Goal: Task Accomplishment & Management: Use online tool/utility

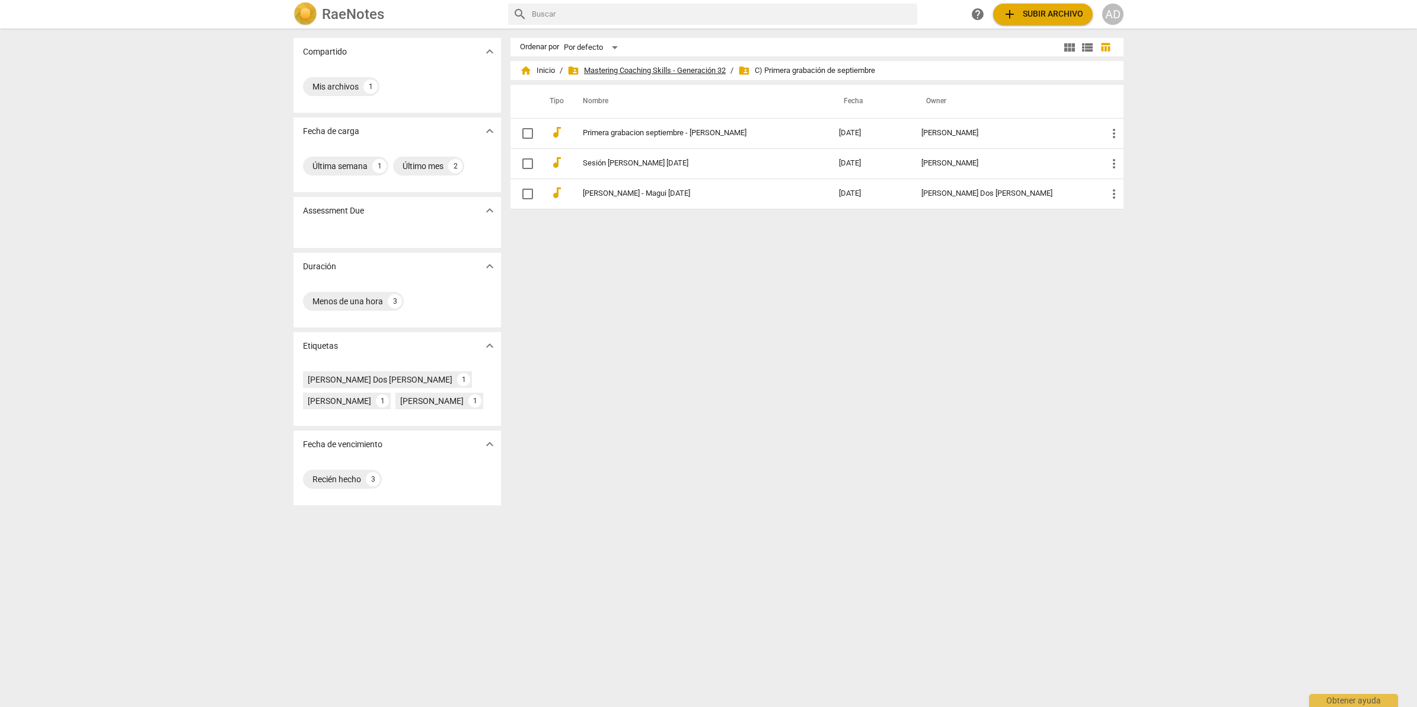
click at [711, 72] on span "folder_shared Mastering Coaching Skills - Generación 32" at bounding box center [646, 71] width 158 height 12
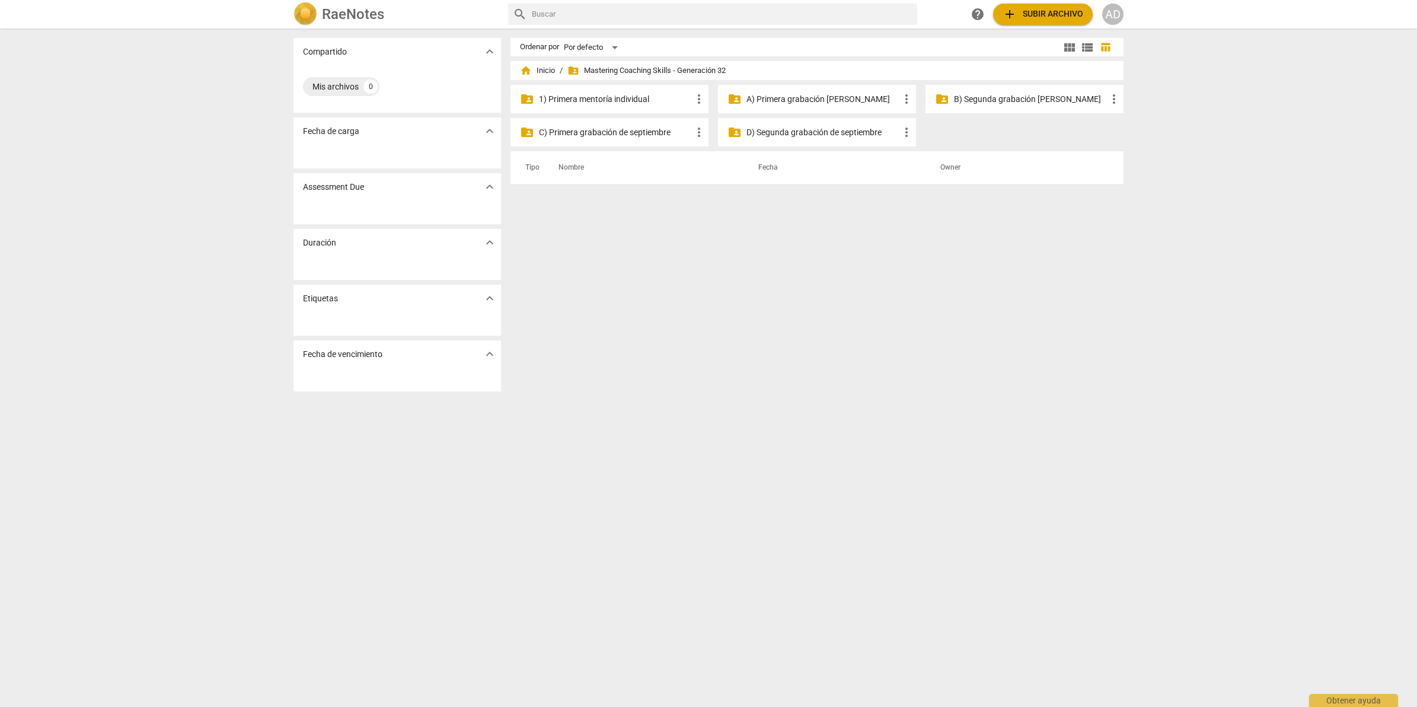
click at [640, 138] on p "C) Primera grabación de septiembre" at bounding box center [615, 132] width 153 height 12
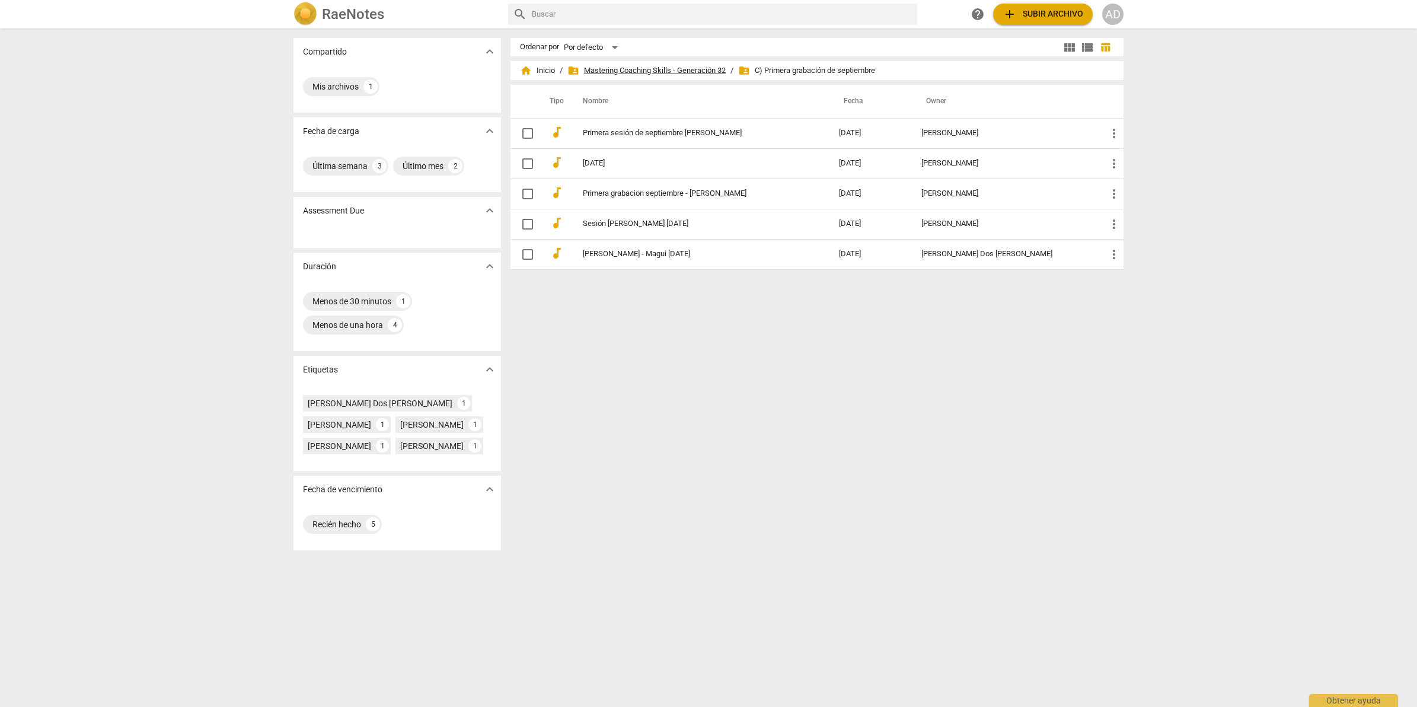
click at [685, 65] on span "folder_shared Mastering Coaching Skills - Generación 32" at bounding box center [646, 71] width 158 height 12
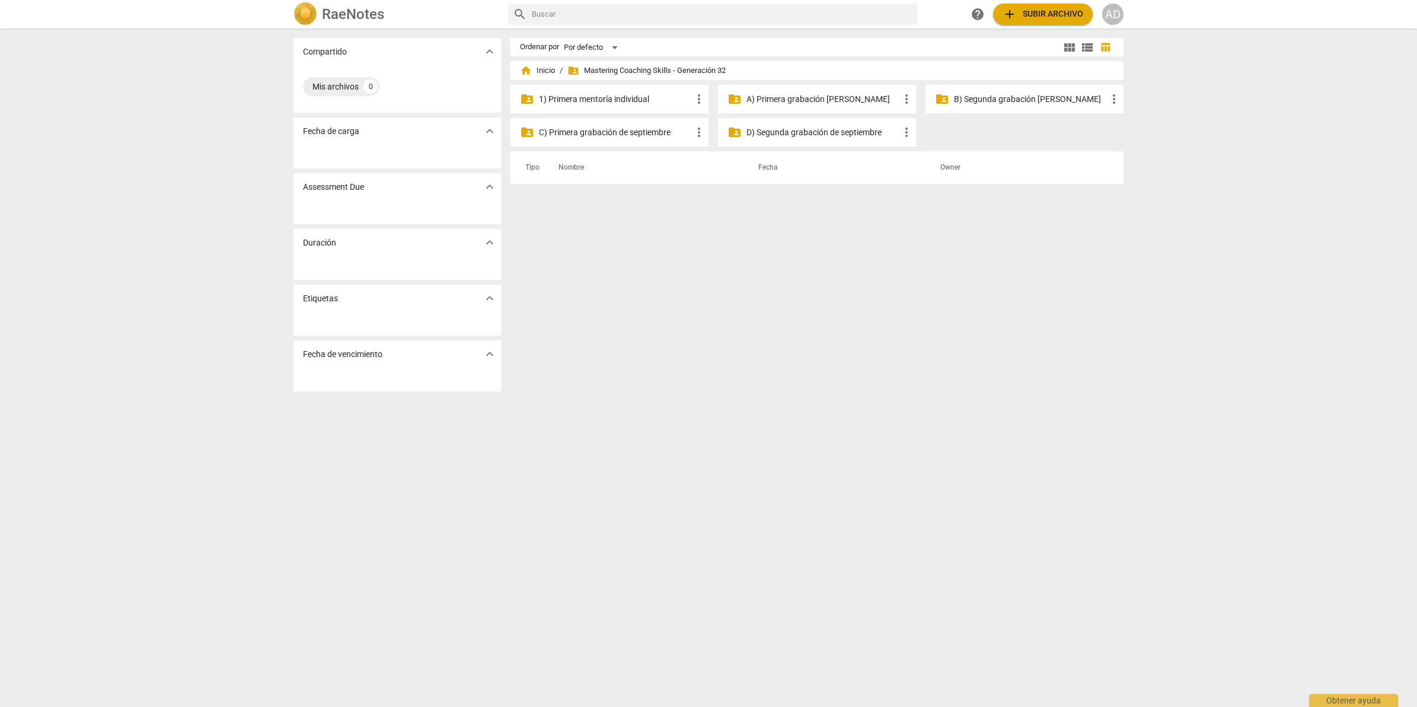
click at [826, 130] on p "D) Segunda grabación de septiembre" at bounding box center [822, 132] width 153 height 12
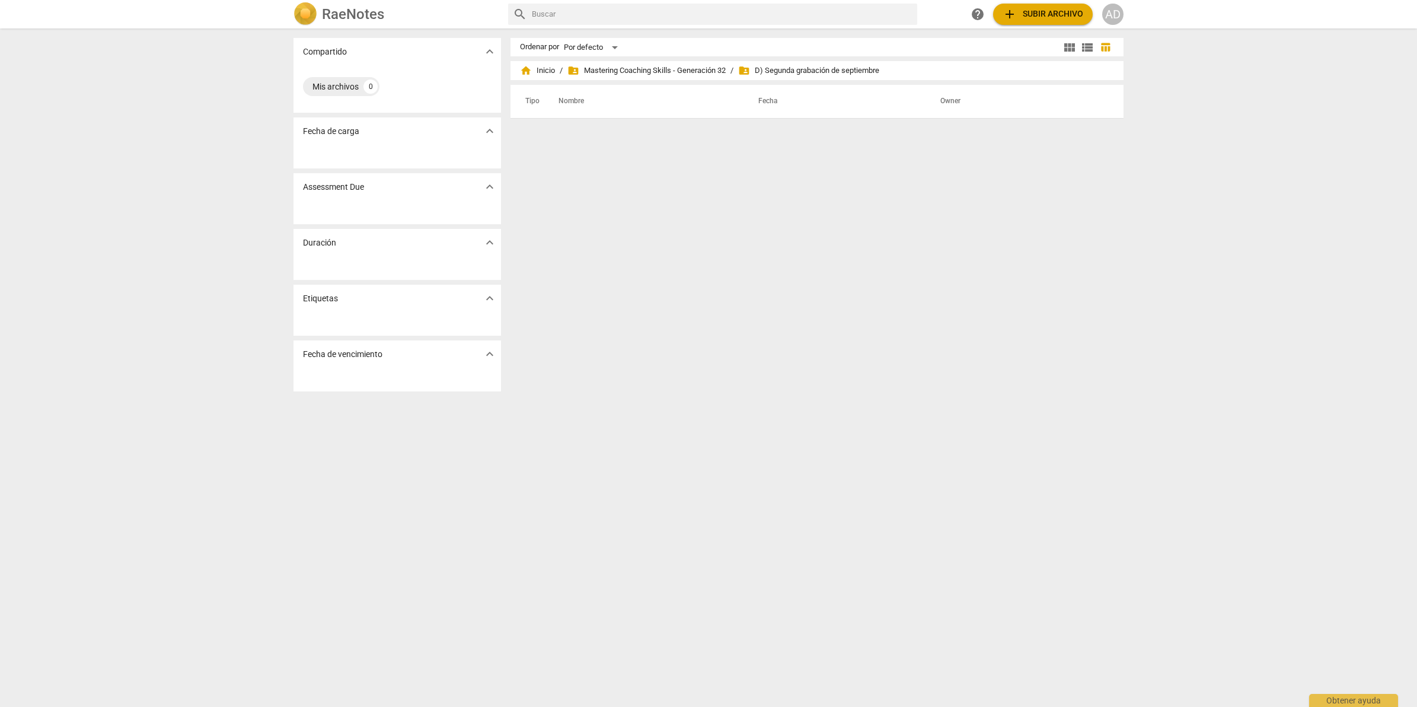
click at [1043, 23] on button "add Subir archivo" at bounding box center [1043, 14] width 100 height 21
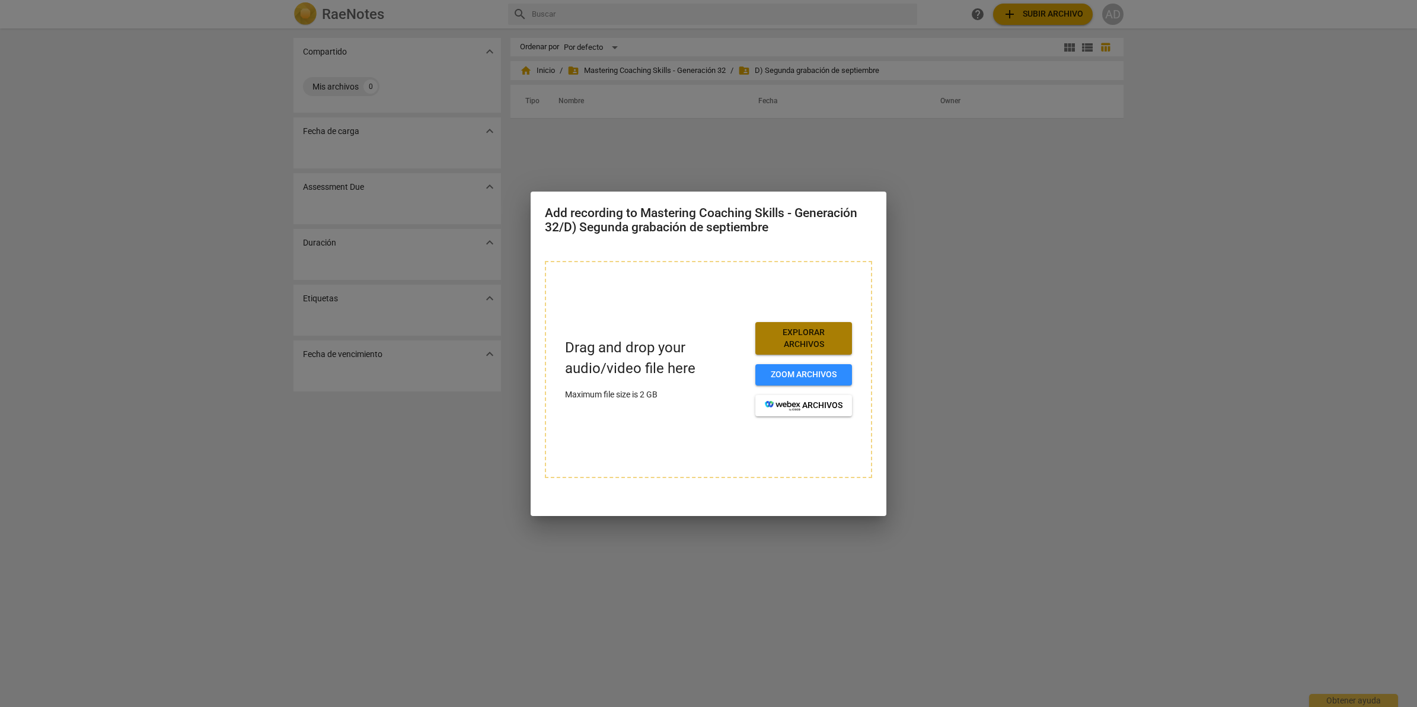
click at [808, 334] on span "Explorar archivos" at bounding box center [804, 338] width 78 height 23
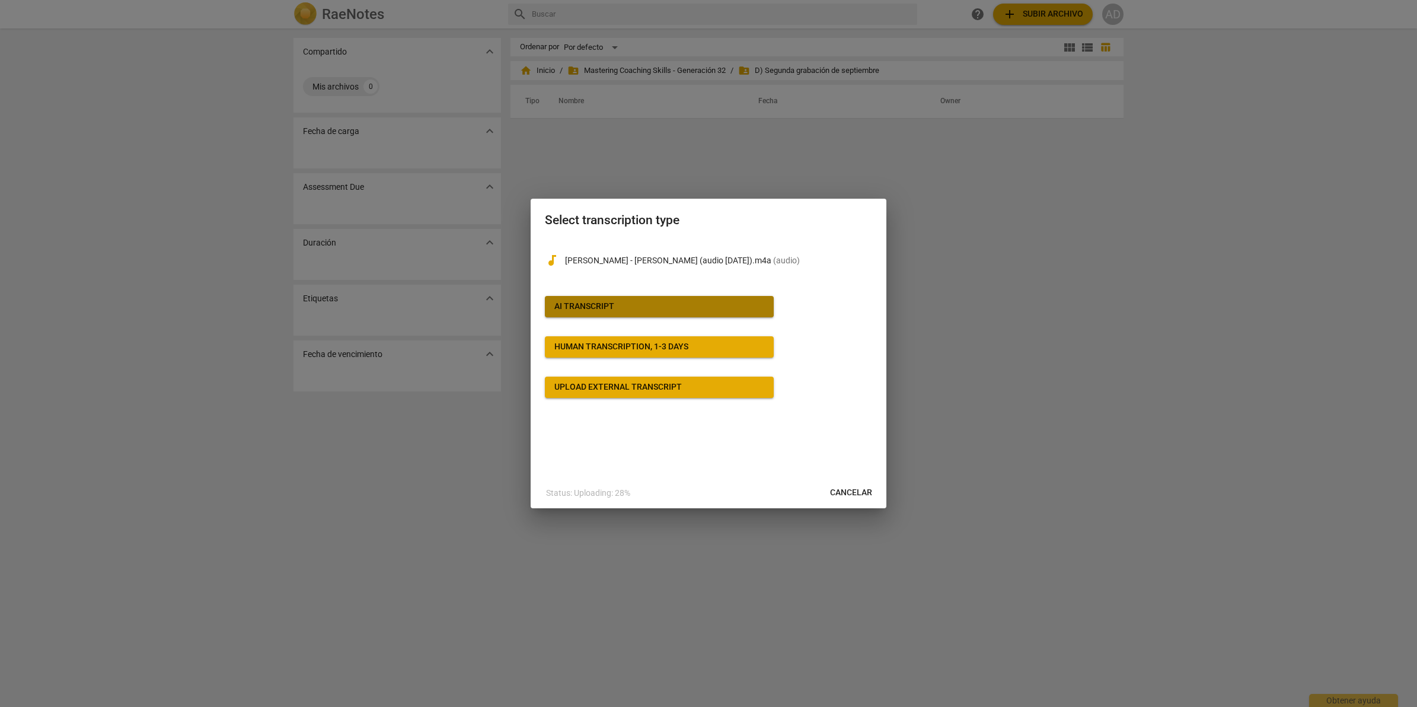
click at [719, 300] on button "AI Transcript" at bounding box center [659, 306] width 229 height 21
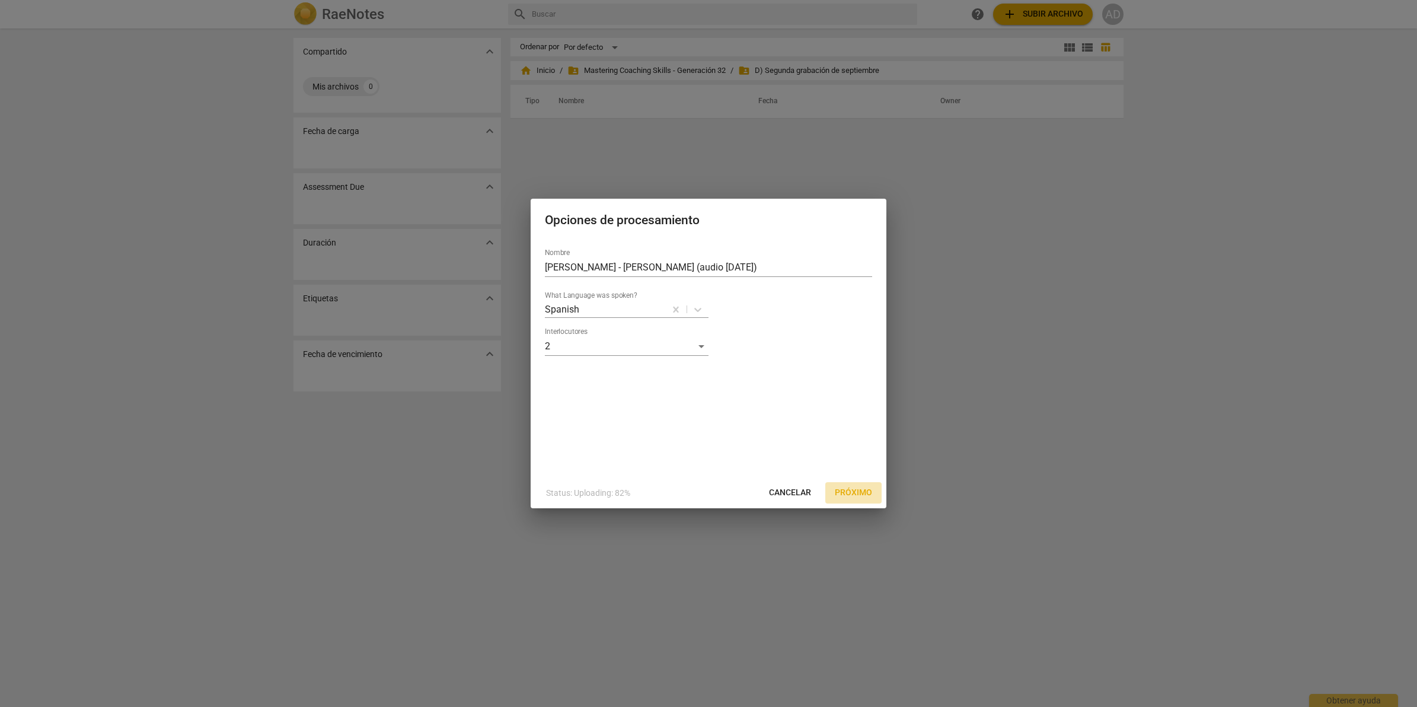
click at [864, 492] on span "Próximo" at bounding box center [853, 493] width 37 height 12
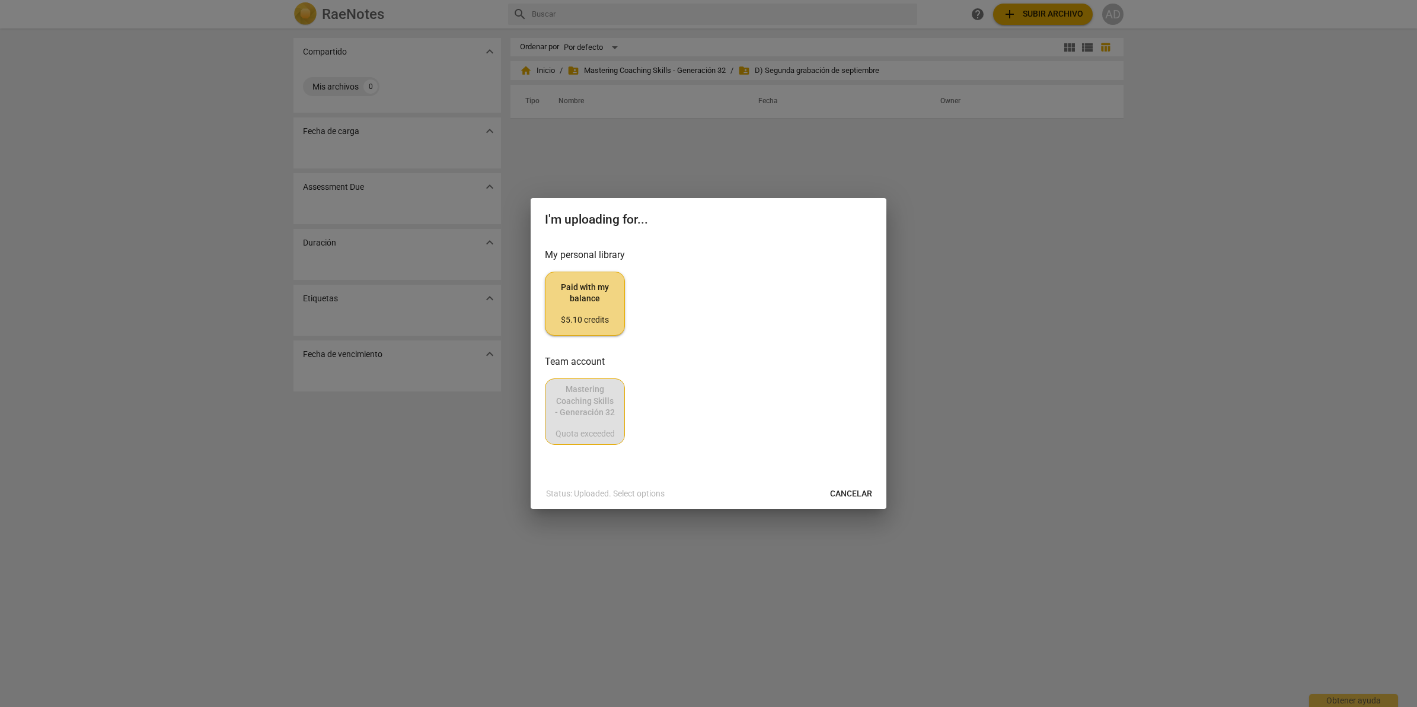
click at [599, 295] on span "Paid with my balance $5.10 credits" at bounding box center [585, 304] width 60 height 44
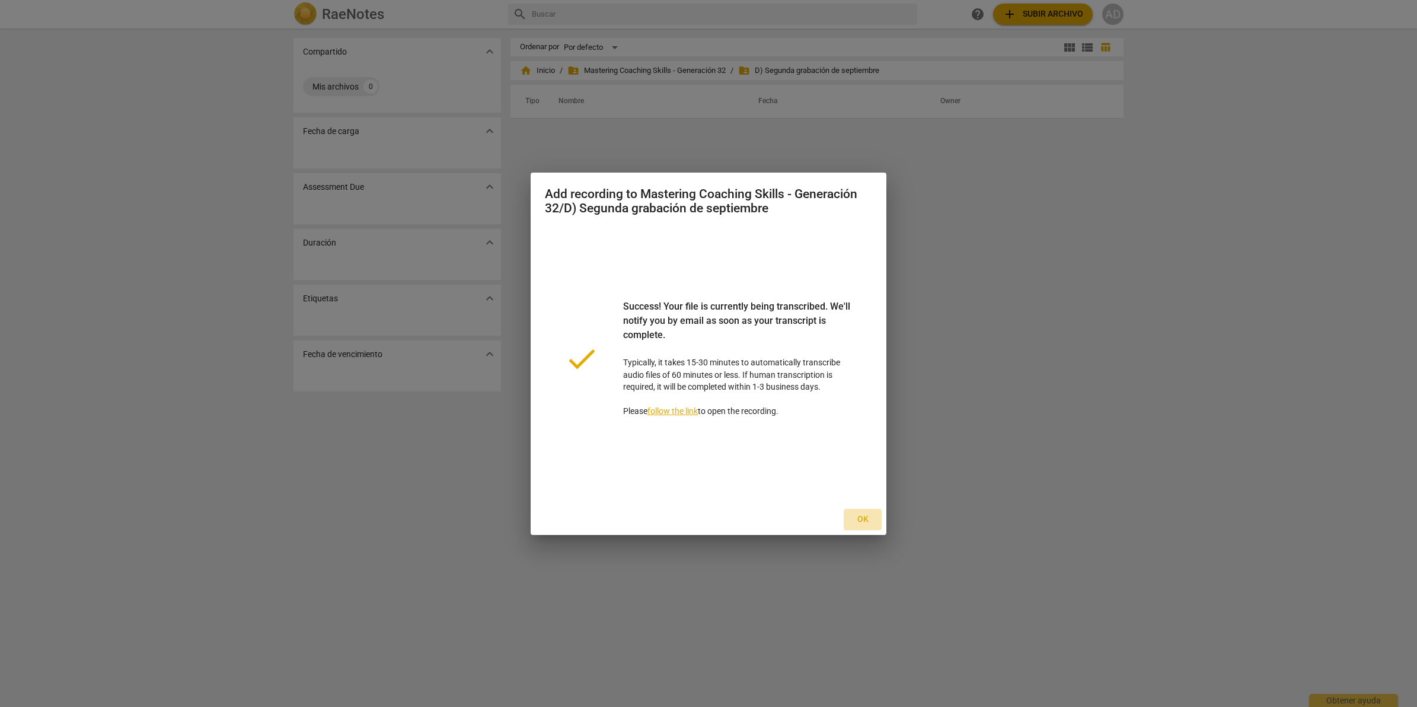
click at [867, 518] on span "Ok" at bounding box center [862, 519] width 19 height 12
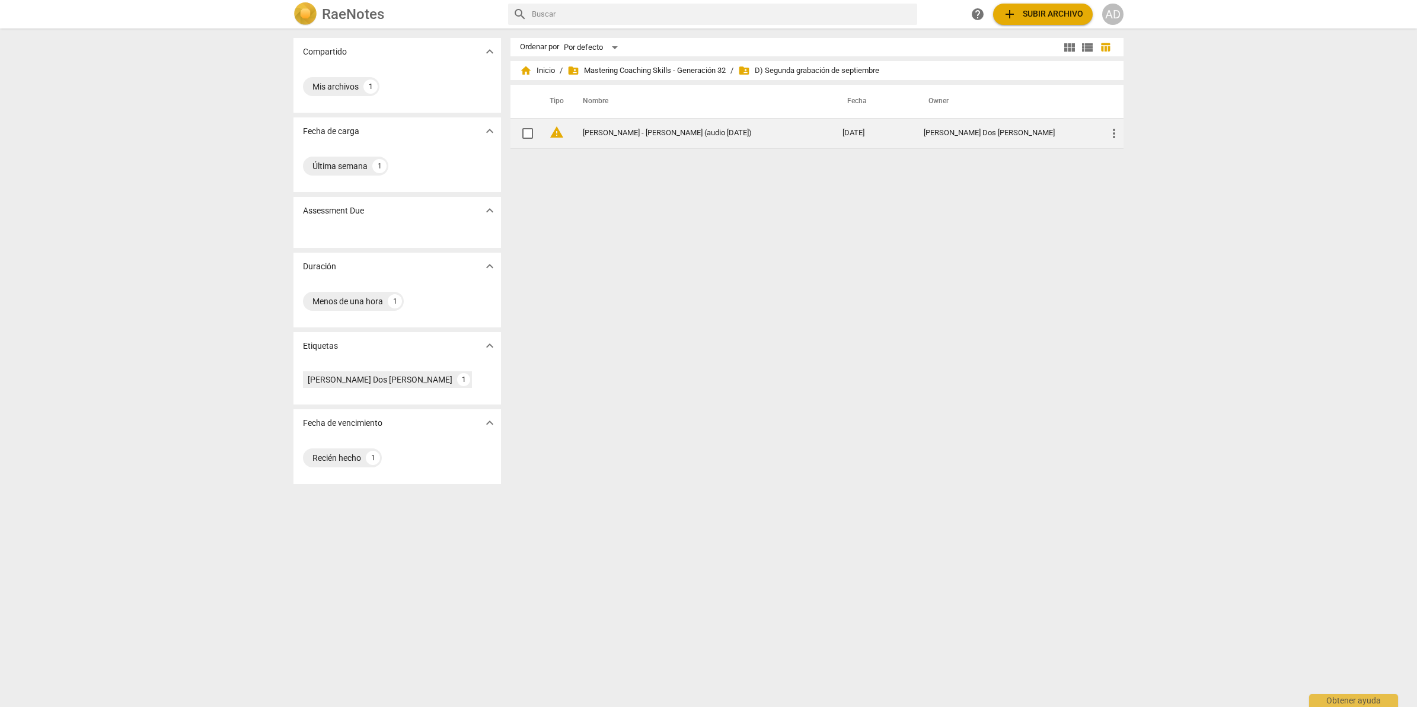
click at [550, 130] on span "warning" at bounding box center [557, 132] width 14 height 14
